Goal: Task Accomplishment & Management: Manage account settings

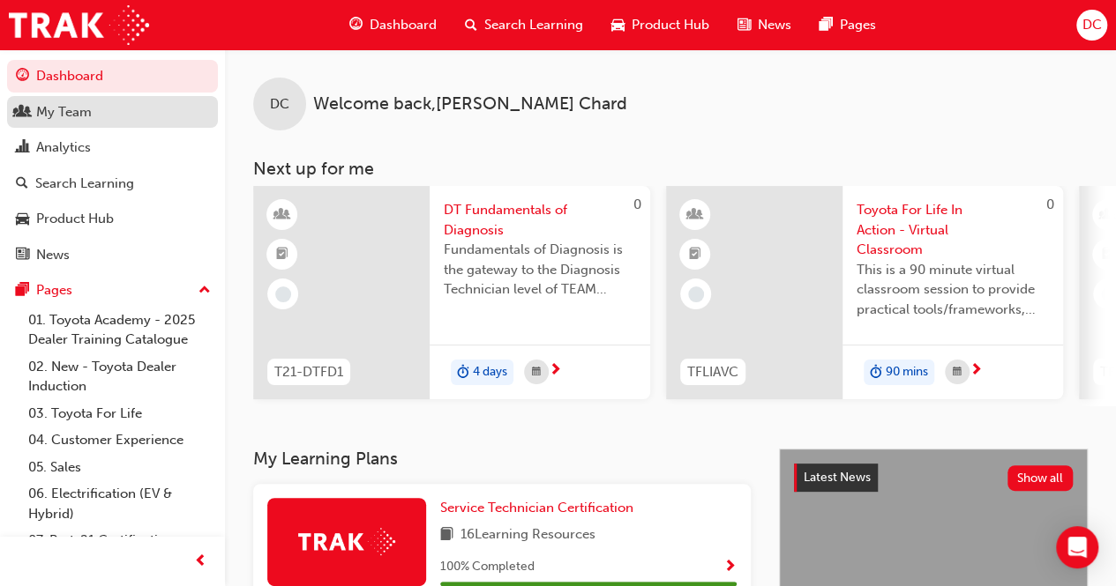
click at [99, 123] on link "My Team" at bounding box center [112, 112] width 211 height 33
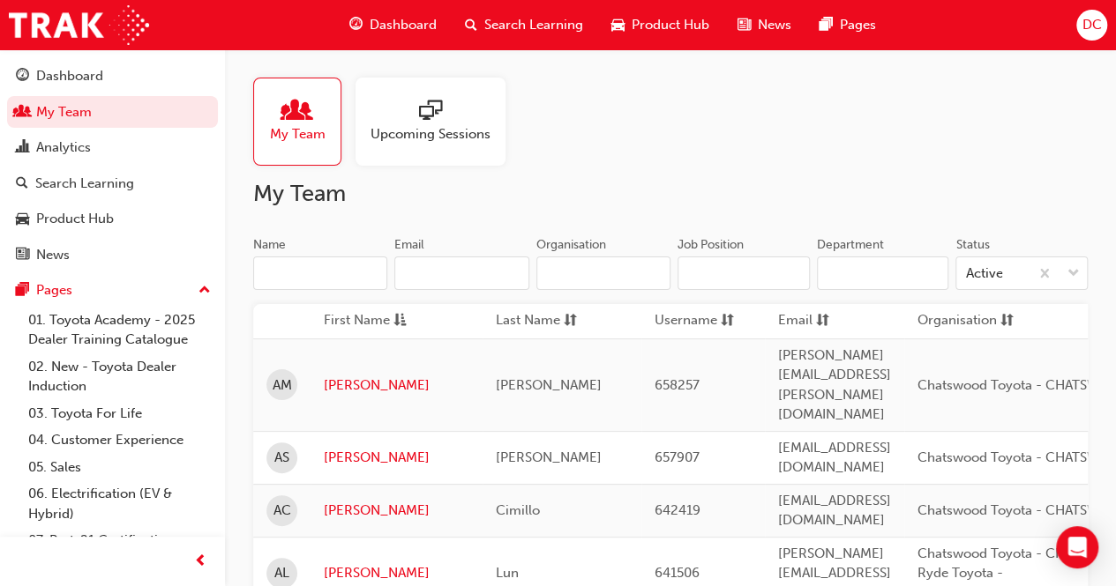
click at [444, 133] on span "Upcoming Sessions" at bounding box center [430, 134] width 120 height 20
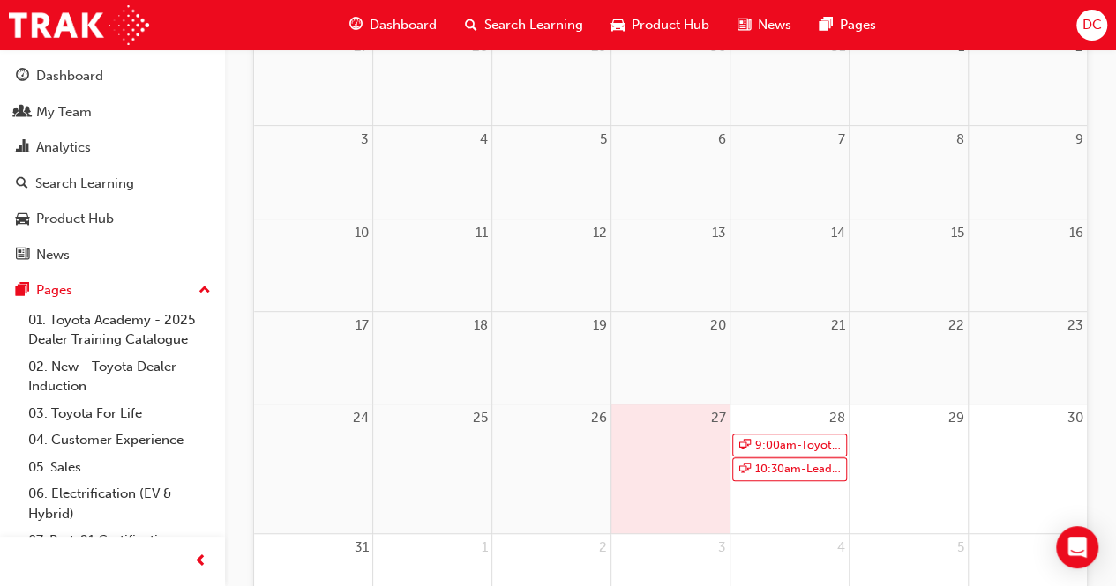
scroll to position [280, 0]
click at [769, 466] on link "10:30am - Leading Reignite Part 2 - Virtual Classroom" at bounding box center [789, 469] width 115 height 24
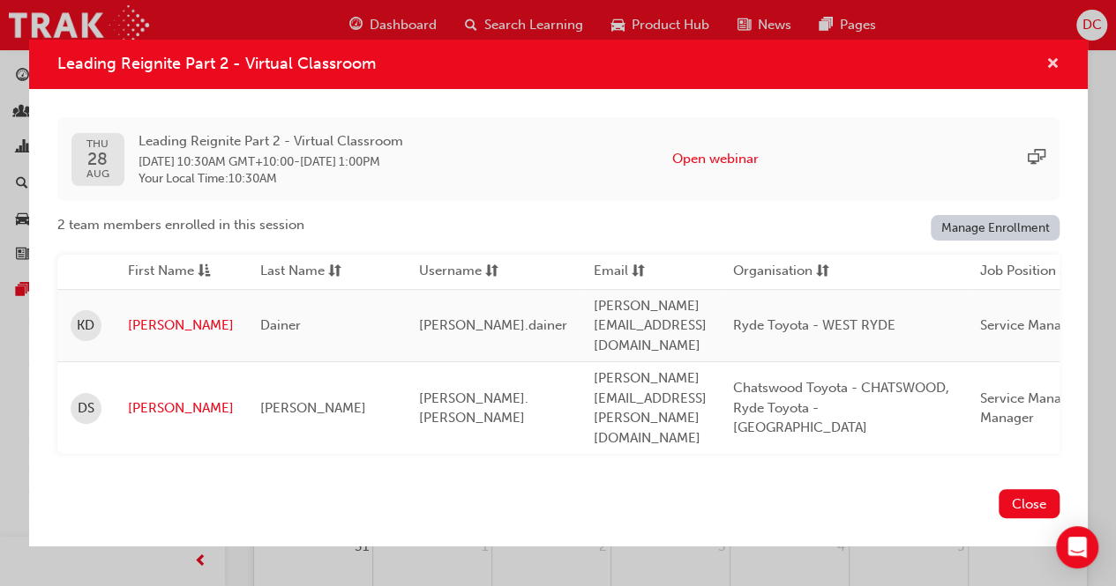
click at [1056, 73] on span "cross-icon" at bounding box center [1052, 65] width 13 height 16
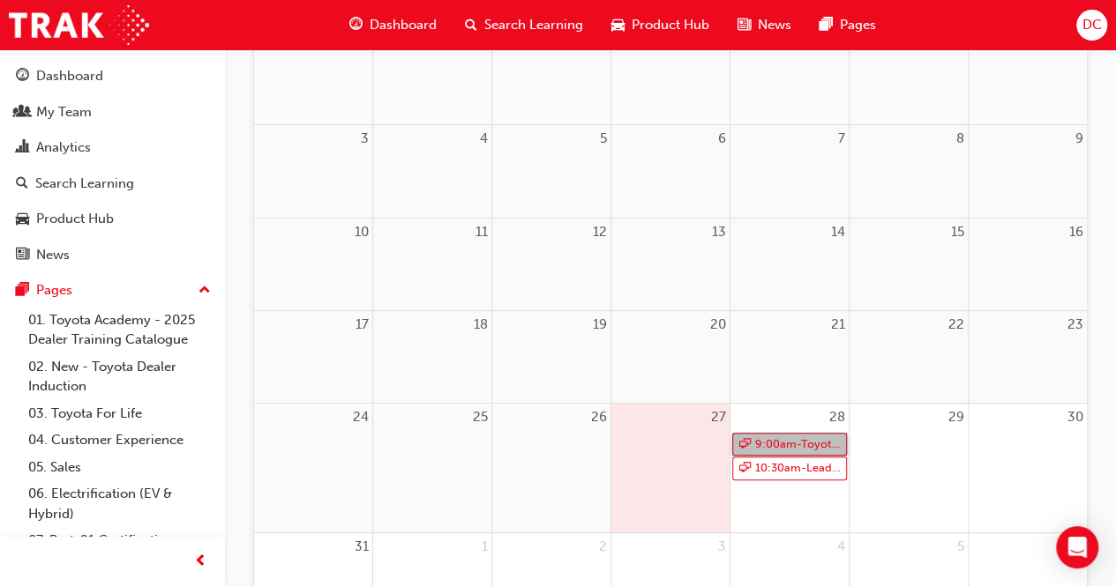
click at [764, 445] on link "9:00am - Toyota For Life In Action - Virtual Classroom" at bounding box center [789, 445] width 115 height 24
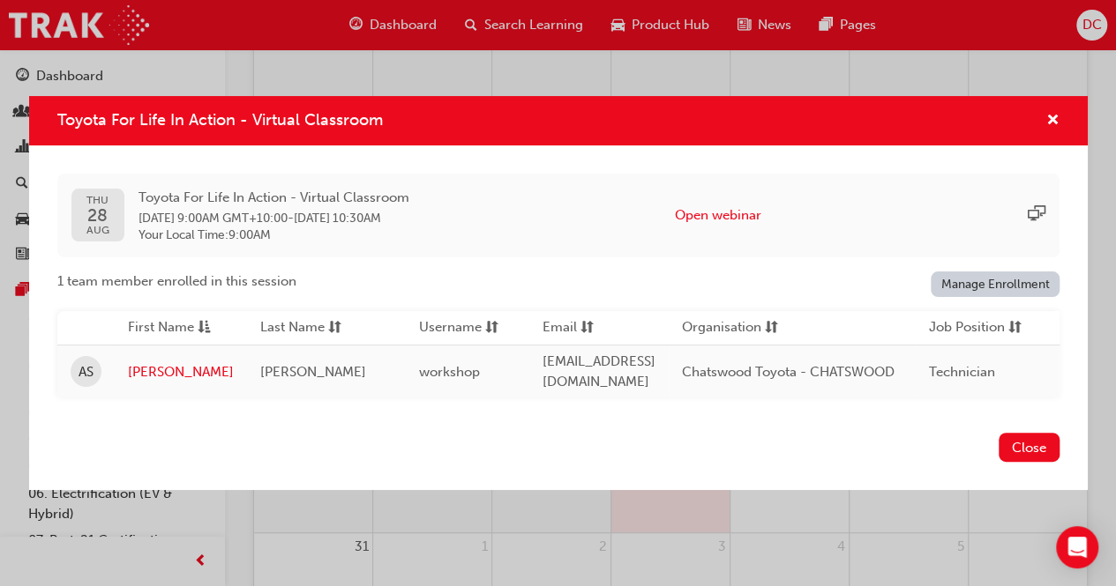
click at [951, 287] on link "Manage Enrollment" at bounding box center [994, 285] width 129 height 26
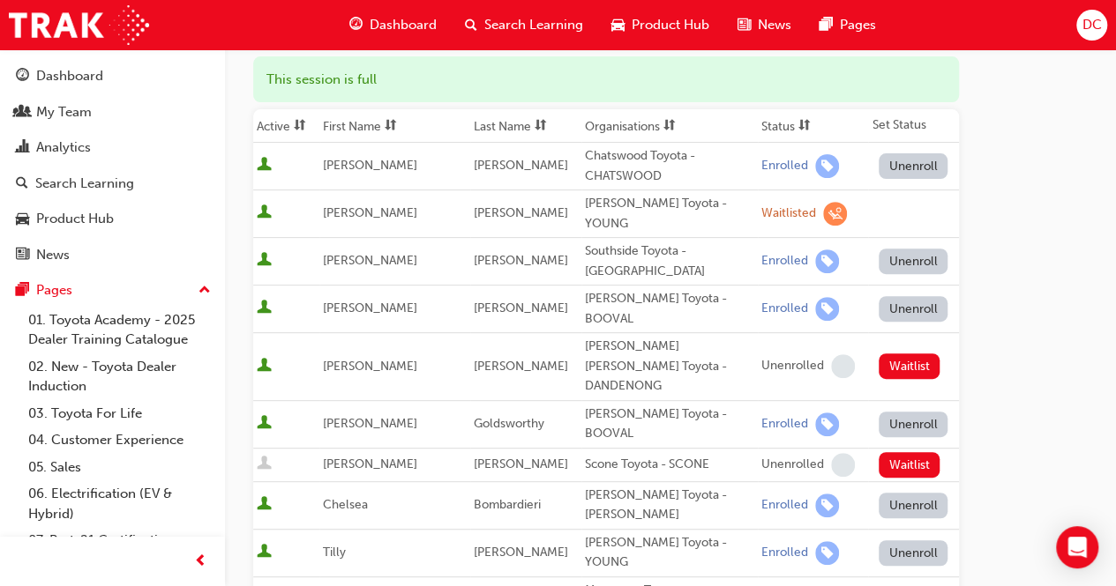
scroll to position [5, 0]
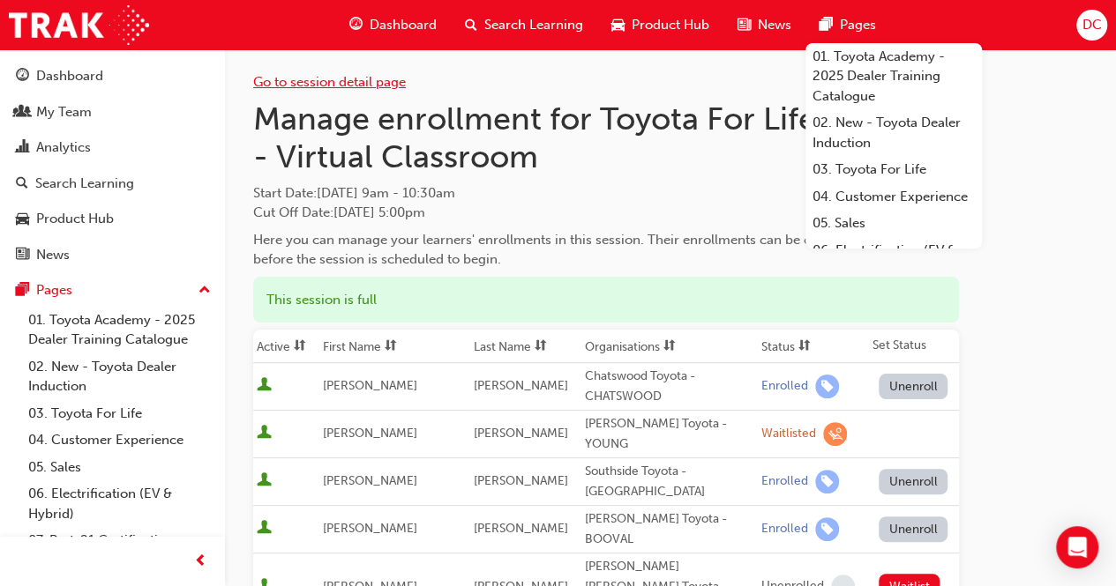
click at [358, 78] on link "Go to session detail page" at bounding box center [329, 82] width 153 height 16
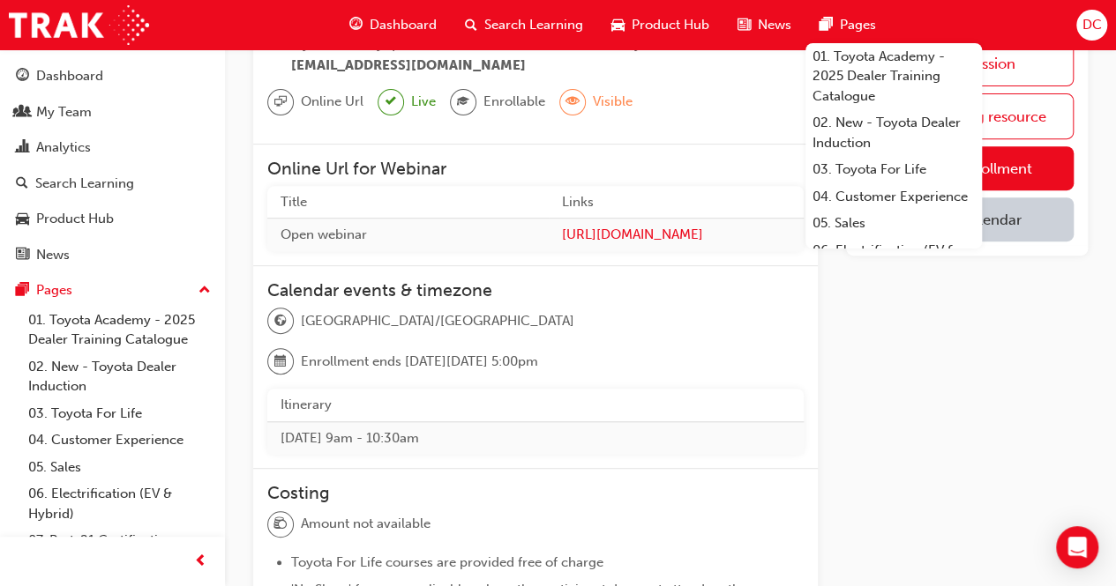
scroll to position [287, 0]
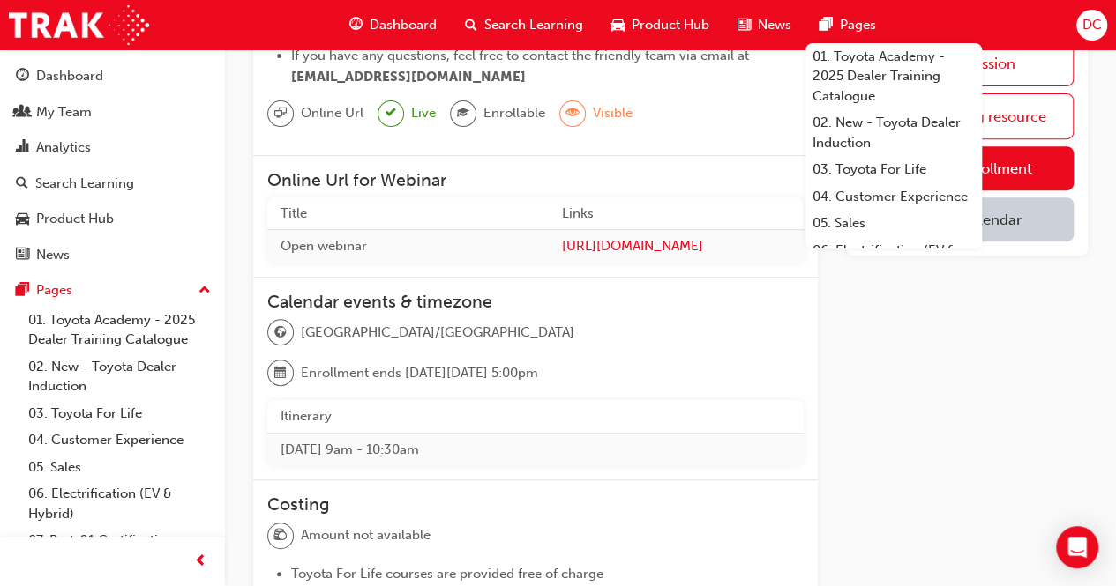
drag, startPoint x: 1123, startPoint y: 299, endPoint x: 1026, endPoint y: 516, distance: 238.0
click at [1026, 516] on div "Create session Go to learning resource Manage enrollment Add to Calendar" at bounding box center [967, 405] width 242 height 1084
drag, startPoint x: 1128, startPoint y: 343, endPoint x: 960, endPoint y: 567, distance: 279.7
click at [960, 567] on div "Create session Go to learning resource Manage enrollment Add to Calendar" at bounding box center [967, 405] width 242 height 1084
click at [940, 339] on div "Create session Go to learning resource Manage enrollment Add to Calendar" at bounding box center [967, 405] width 242 height 1084
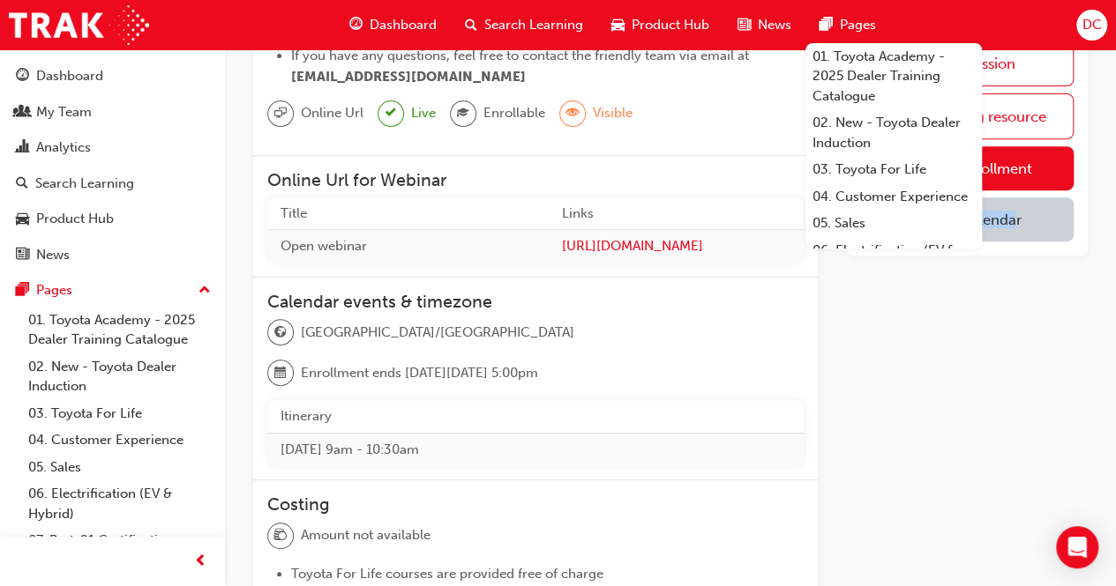
drag, startPoint x: 940, startPoint y: 339, endPoint x: 1020, endPoint y: 293, distance: 92.4
click at [1020, 293] on div "Create session Go to learning resource Manage enrollment Add to Calendar" at bounding box center [967, 405] width 242 height 1084
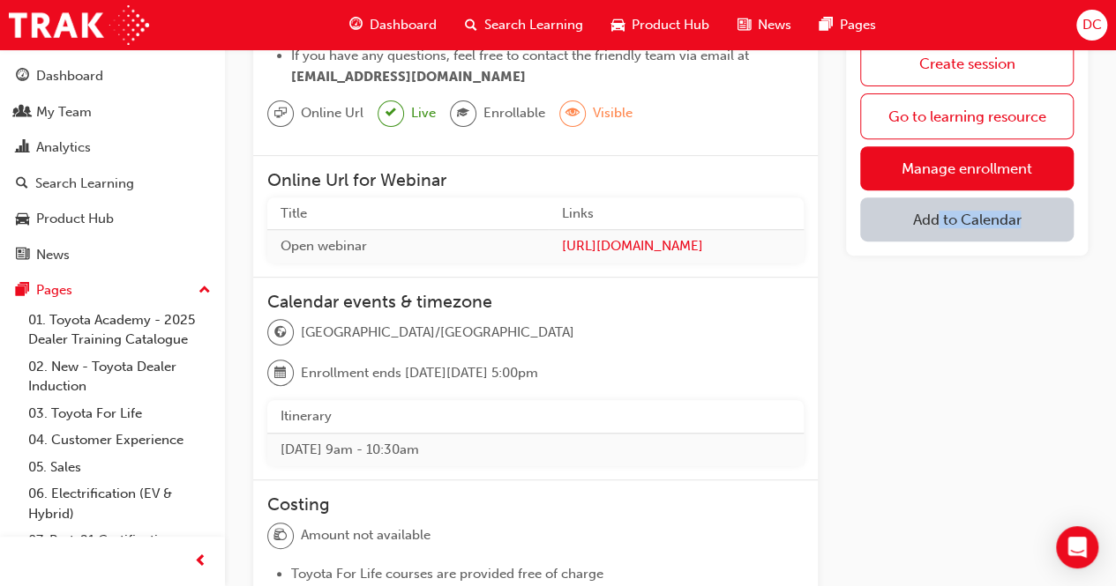
click at [989, 344] on div "Create session Go to learning resource Manage enrollment Add to Calendar" at bounding box center [967, 405] width 242 height 1084
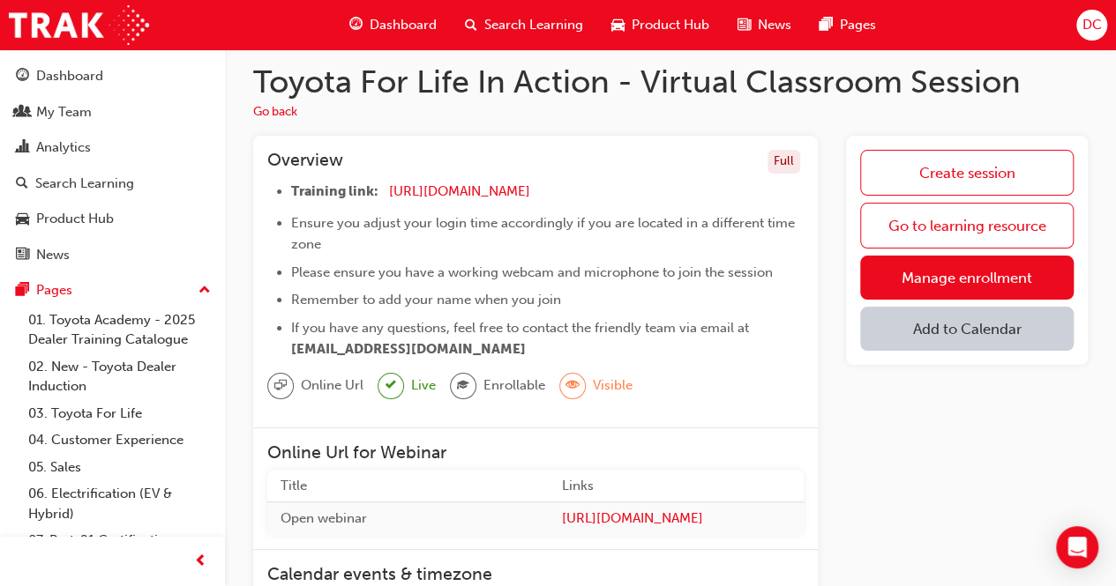
scroll to position [0, 0]
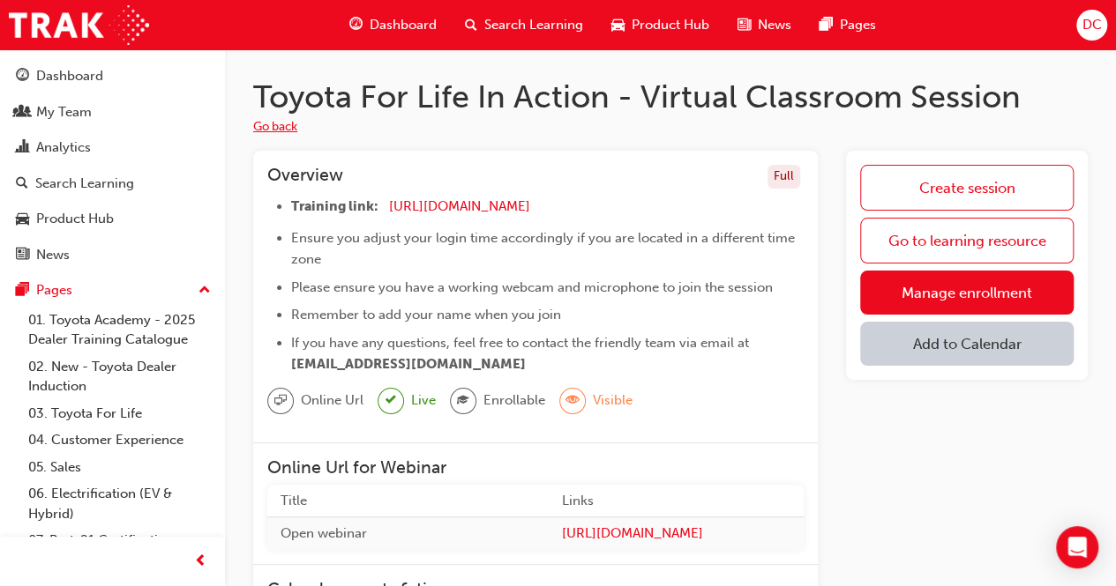
click at [283, 121] on button "Go back" at bounding box center [275, 127] width 44 height 20
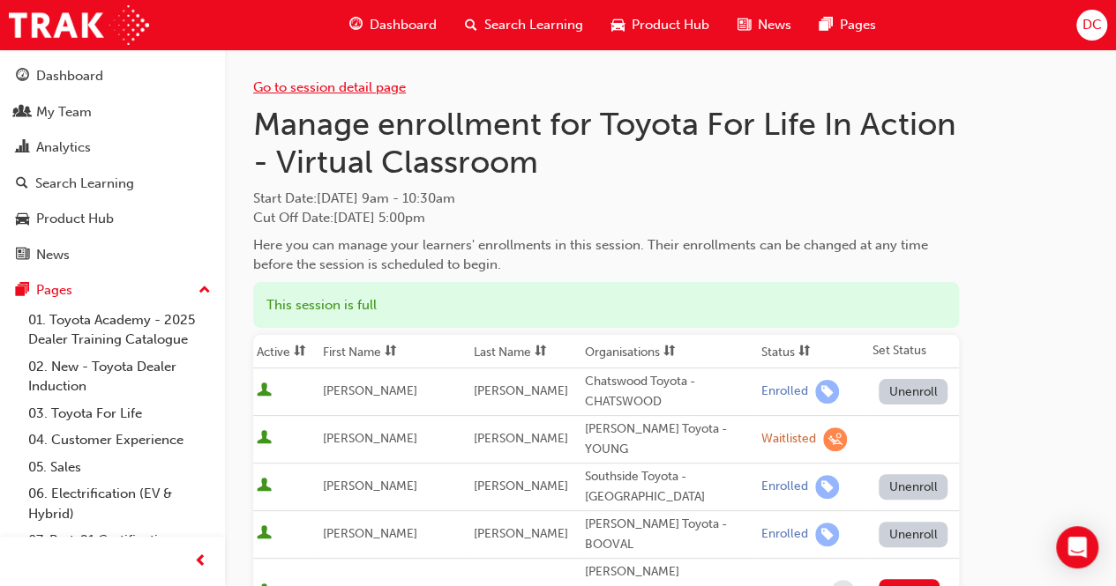
click at [317, 90] on link "Go to session detail page" at bounding box center [329, 87] width 153 height 16
